Goal: Task Accomplishment & Management: Manage account settings

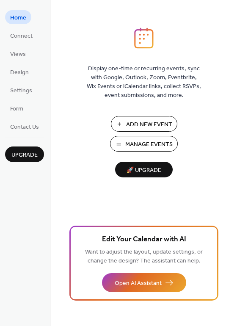
click at [88, 169] on div "Display one-time or recurring events, sync with Google, Outlook, Zoom, Eventbri…" at bounding box center [144, 176] width 186 height 298
click at [18, 35] on span "Connect" at bounding box center [21, 36] width 22 height 9
click at [22, 72] on span "Design" at bounding box center [19, 72] width 19 height 9
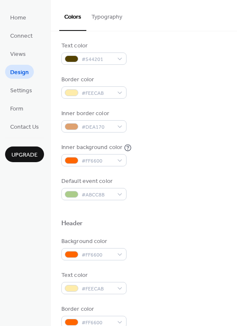
scroll to position [362, 0]
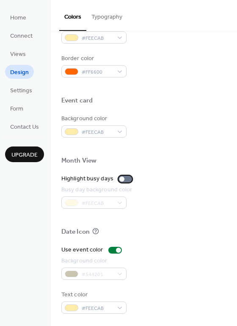
click at [126, 178] on div at bounding box center [125, 179] width 14 height 7
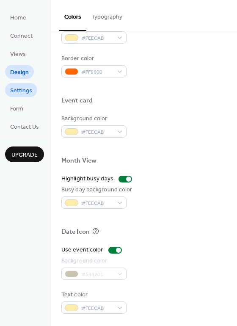
click at [33, 93] on link "Settings" at bounding box center [21, 90] width 32 height 14
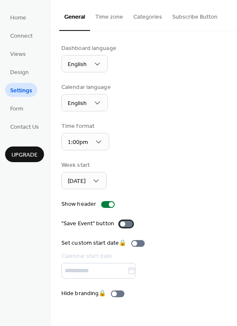
click at [130, 225] on label ""Save Event" button" at bounding box center [98, 223] width 75 height 9
click at [139, 17] on button "Categories" at bounding box center [147, 15] width 39 height 30
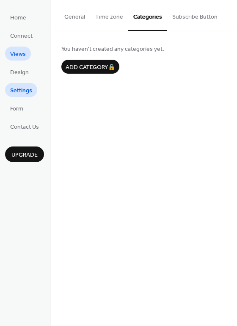
click at [27, 53] on link "Views" at bounding box center [18, 54] width 26 height 14
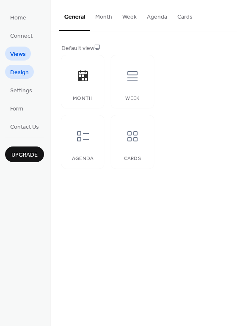
click at [25, 71] on span "Design" at bounding box center [19, 72] width 19 height 9
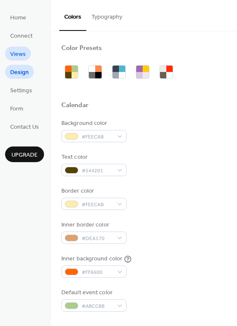
click at [25, 57] on span "Views" at bounding box center [18, 54] width 16 height 9
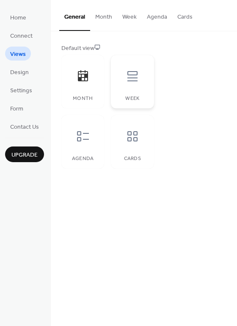
click at [135, 77] on icon at bounding box center [132, 76] width 10 height 10
click at [134, 80] on icon at bounding box center [132, 76] width 10 height 10
click at [132, 77] on icon at bounding box center [132, 76] width 10 height 10
click at [131, 16] on button "Week" at bounding box center [129, 15] width 25 height 30
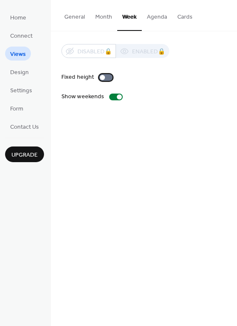
click at [108, 77] on div at bounding box center [106, 77] width 14 height 7
click at [160, 21] on button "Agenda" at bounding box center [157, 15] width 30 height 30
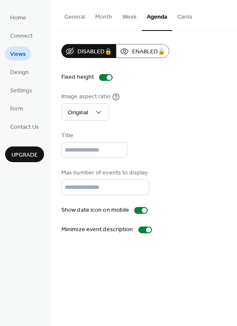
click at [132, 18] on button "Week" at bounding box center [129, 15] width 25 height 30
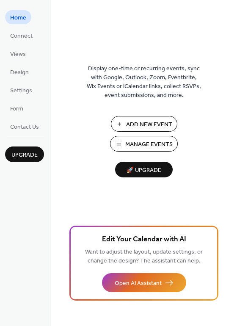
click at [146, 124] on span "Add New Event" at bounding box center [149, 124] width 46 height 9
click at [19, 112] on span "Form" at bounding box center [16, 108] width 13 height 9
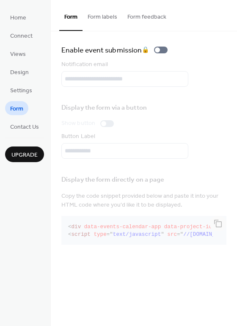
click at [112, 16] on button "Form labels" at bounding box center [102, 15] width 40 height 30
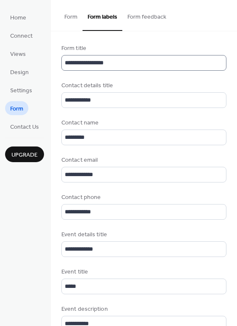
scroll to position [0, 0]
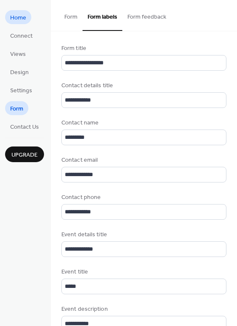
click at [18, 20] on span "Home" at bounding box center [18, 18] width 16 height 9
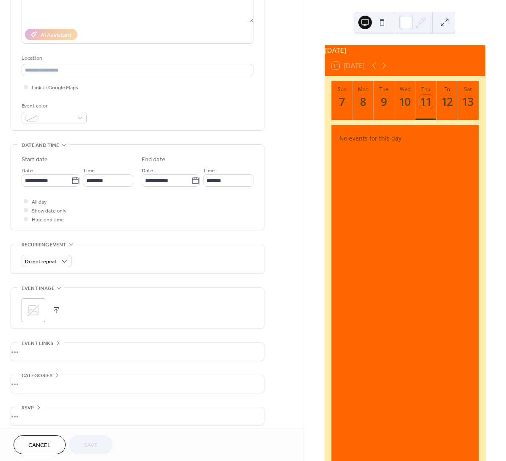
scroll to position [135, 0]
